Goal: Navigation & Orientation: Find specific page/section

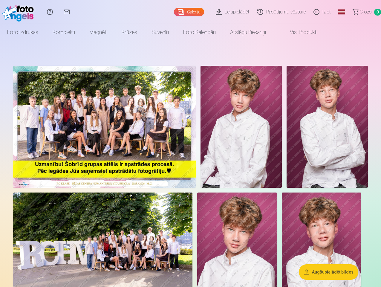
click at [336, 12] on link "Global" at bounding box center [342, 12] width 12 height 24
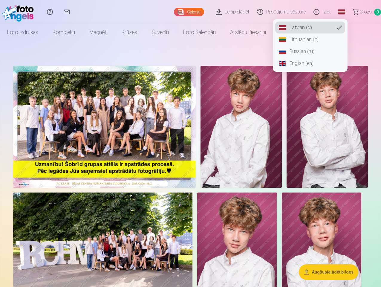
click at [134, 146] on img at bounding box center [104, 127] width 183 height 122
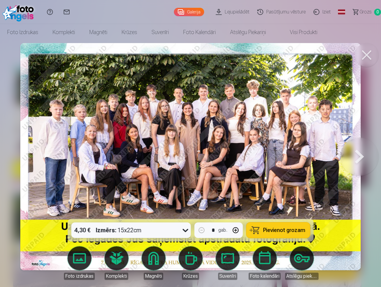
click at [314, 146] on img at bounding box center [190, 156] width 340 height 227
click at [67, 259] on link "Foto izdrukas" at bounding box center [79, 262] width 33 height 33
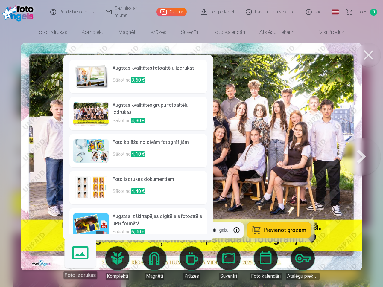
click at [247, 259] on div "Foto izdrukas Komplekti Magnēti Krūzes Suvenīri Foto kalendāri Atslēgu piekariņi" at bounding box center [191, 263] width 261 height 36
click at [328, 272] on div at bounding box center [191, 143] width 383 height 287
